Goal: Information Seeking & Learning: Learn about a topic

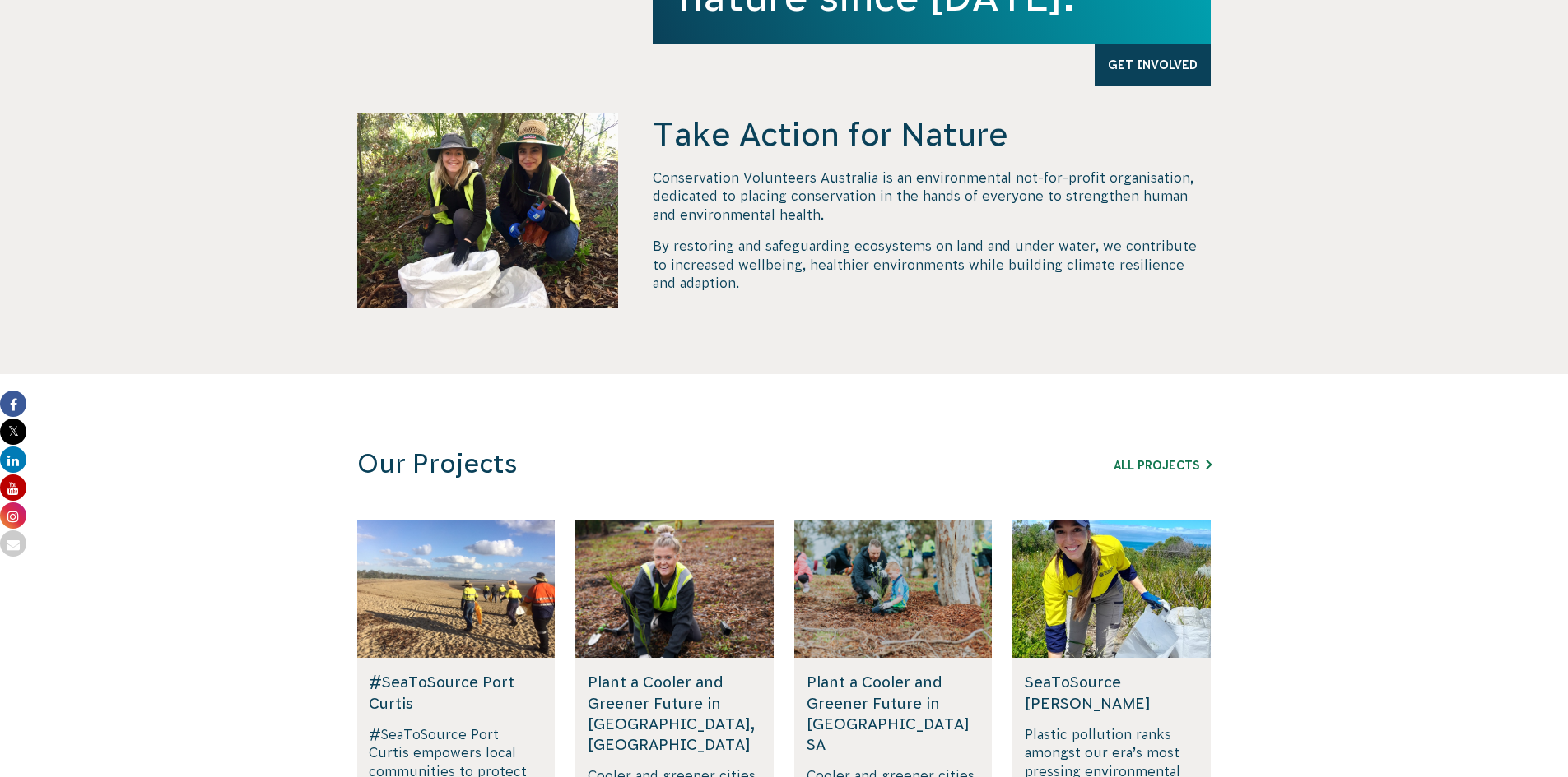
scroll to position [823, 0]
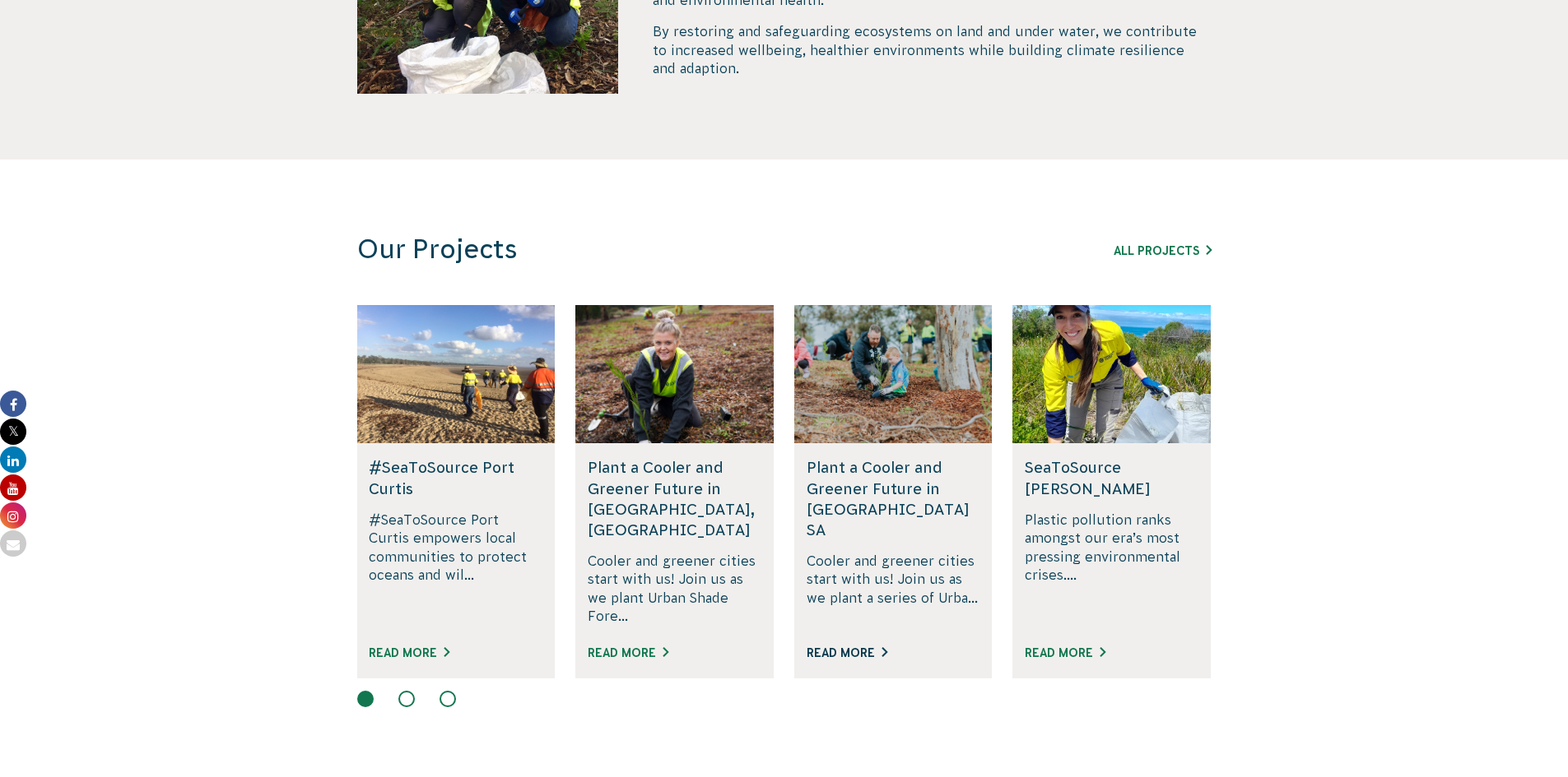
click at [853, 647] on link "Read More" at bounding box center [846, 653] width 81 height 13
click at [634, 647] on link "Read More" at bounding box center [628, 653] width 81 height 13
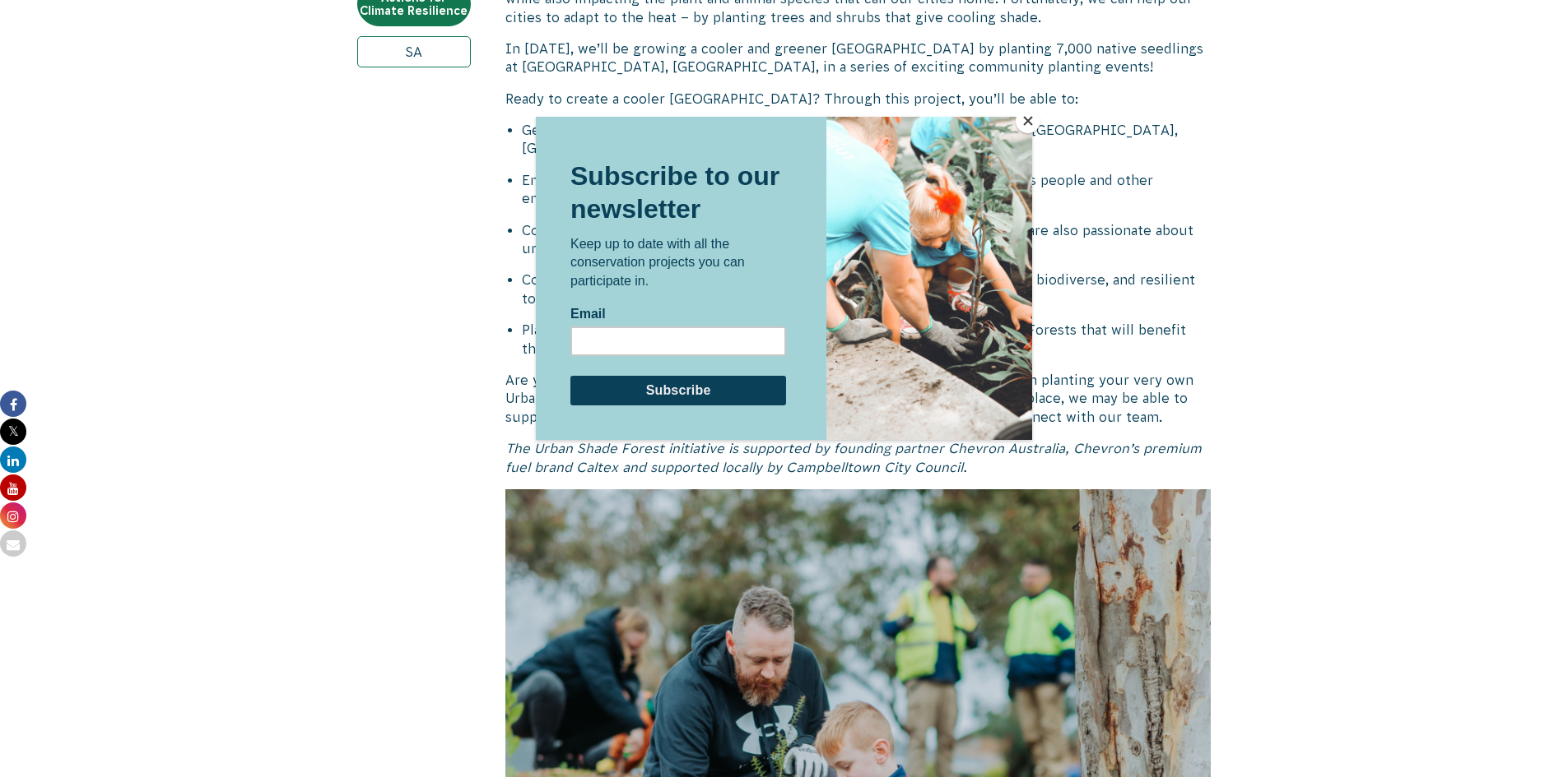
scroll to position [823, 0]
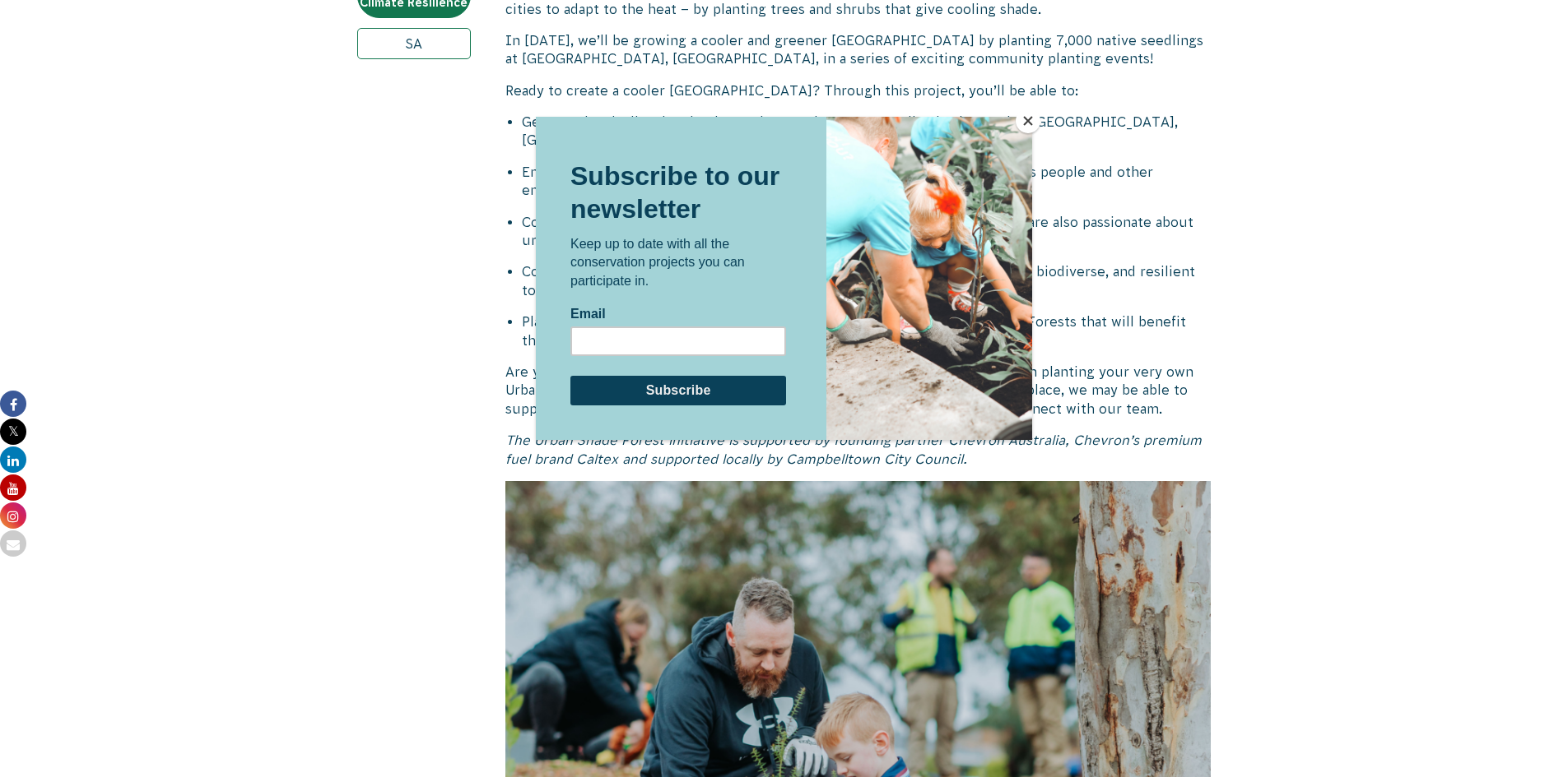
click at [1028, 116] on button "Close" at bounding box center [1028, 121] width 25 height 25
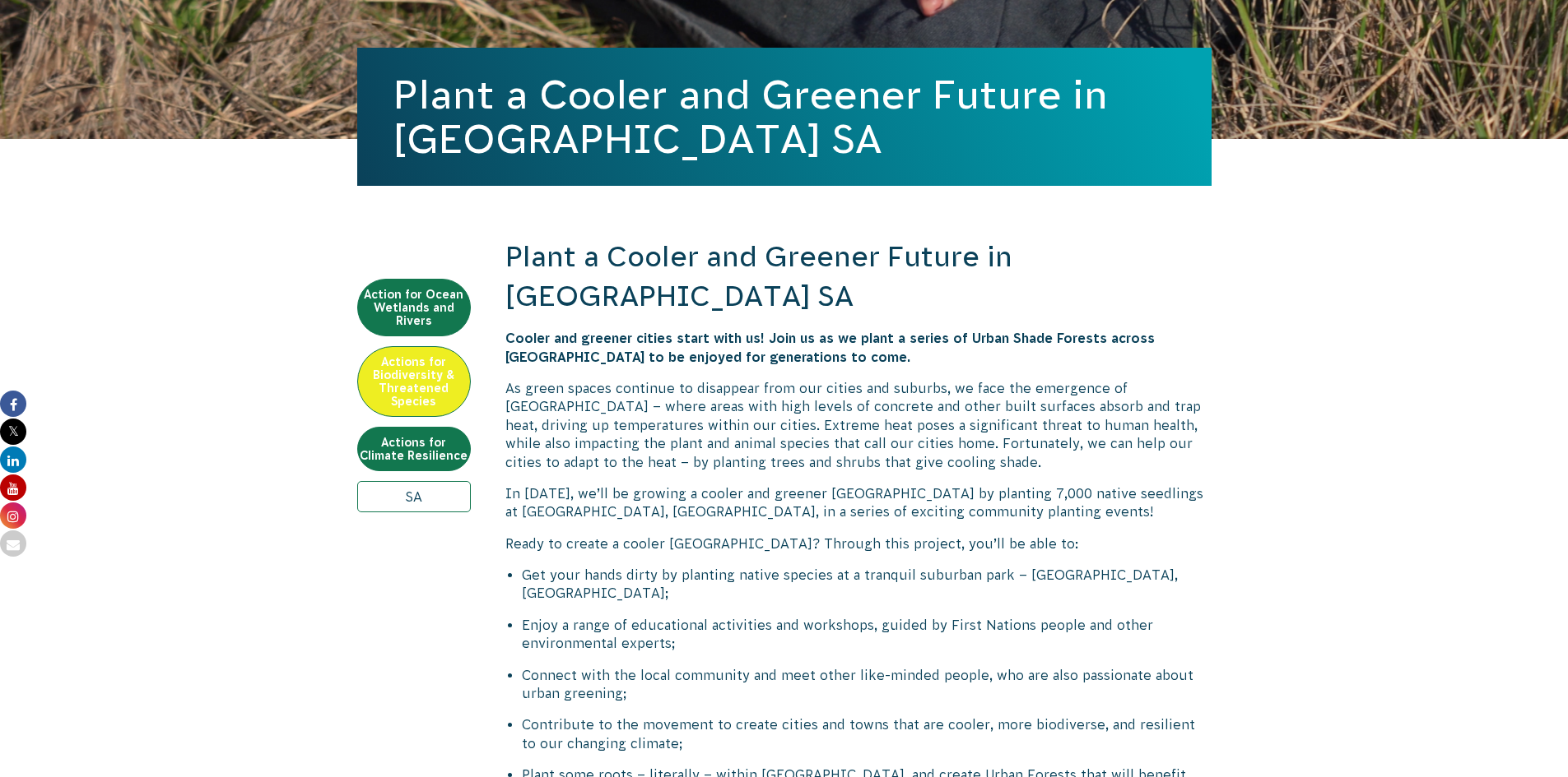
scroll to position [411, 0]
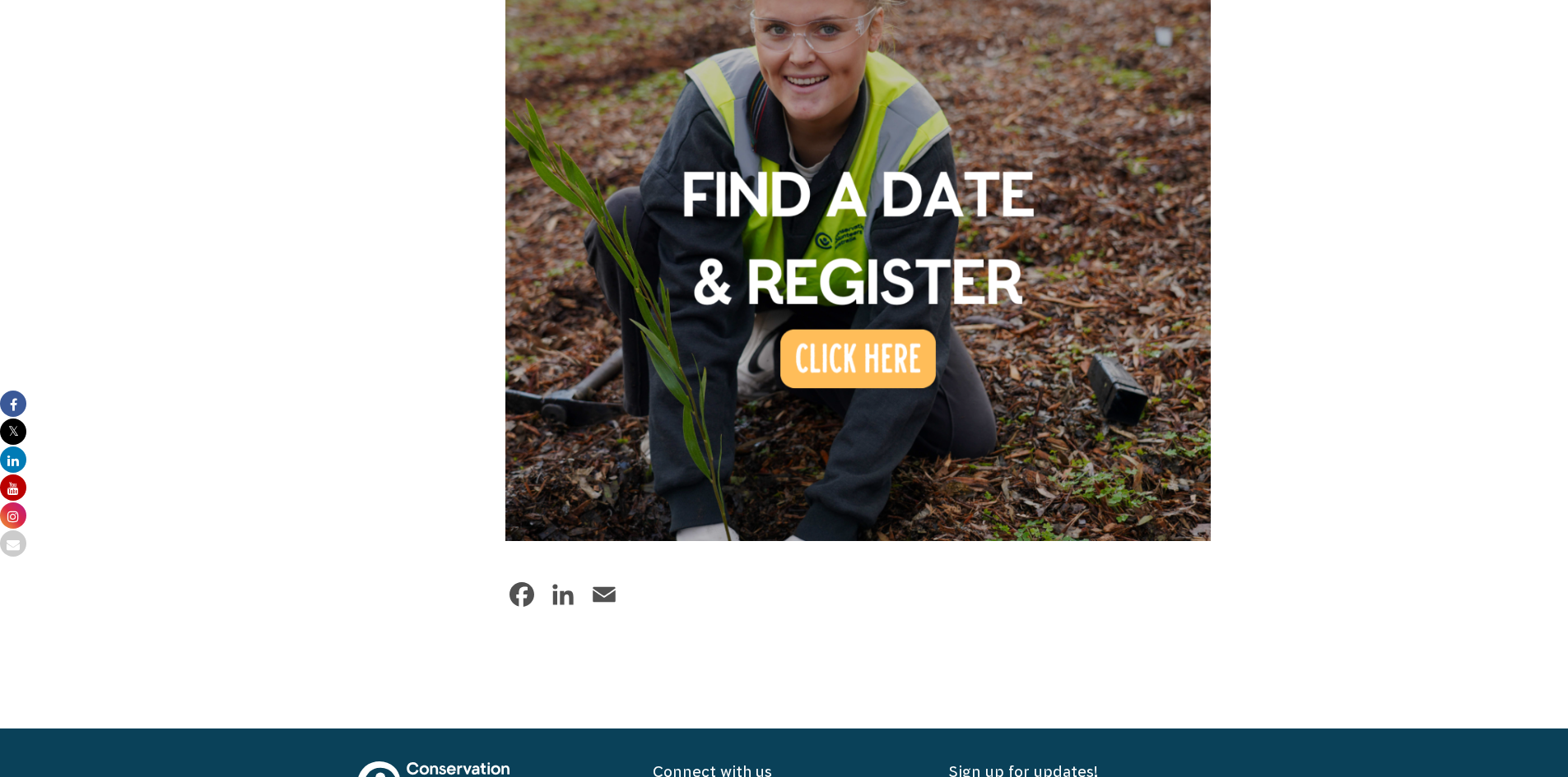
scroll to position [1399, 0]
click at [906, 329] on img at bounding box center [858, 187] width 706 height 706
